Goal: Task Accomplishment & Management: Manage account settings

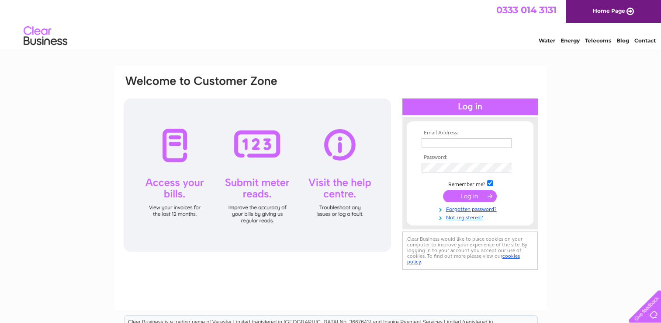
type input "[EMAIL_ADDRESS][DOMAIN_NAME]"
click at [475, 197] on input "submit" at bounding box center [470, 196] width 54 height 12
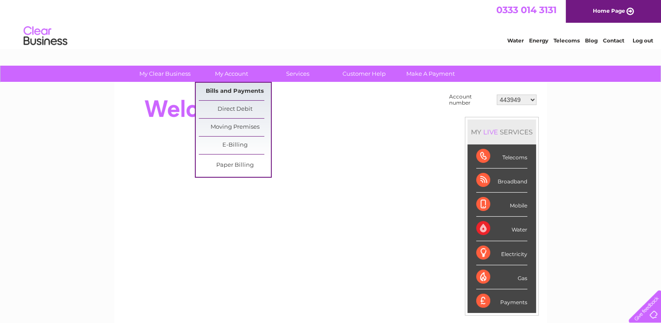
click at [238, 87] on link "Bills and Payments" at bounding box center [235, 91] width 72 height 17
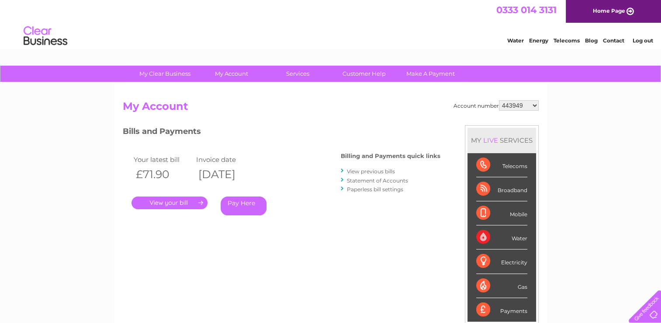
click at [174, 201] on link "." at bounding box center [170, 202] width 76 height 13
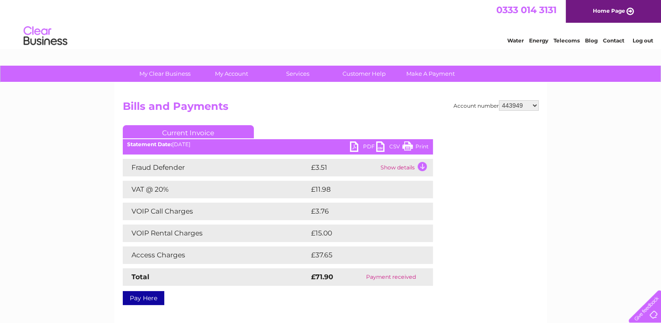
click at [354, 145] on link "PDF" at bounding box center [363, 147] width 26 height 13
